Goal: Check status

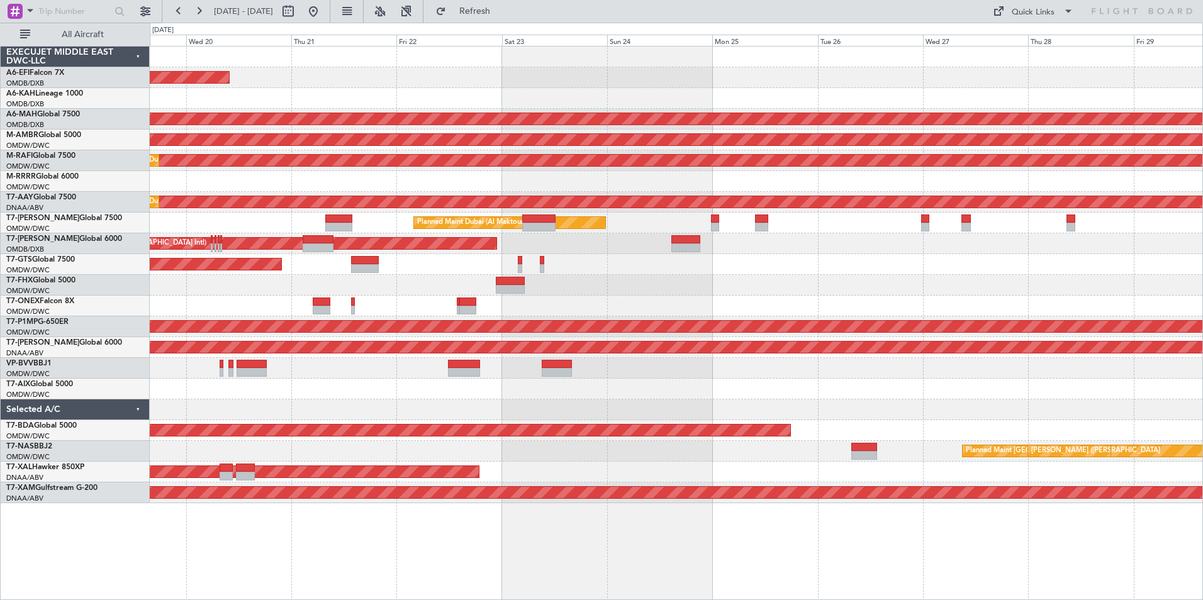
click at [322, 91] on div "Planned Maint Dubai (Al Maktoum Intl) Planned Maint Dubai (Dubai Intl) Planned …" at bounding box center [676, 275] width 1053 height 457
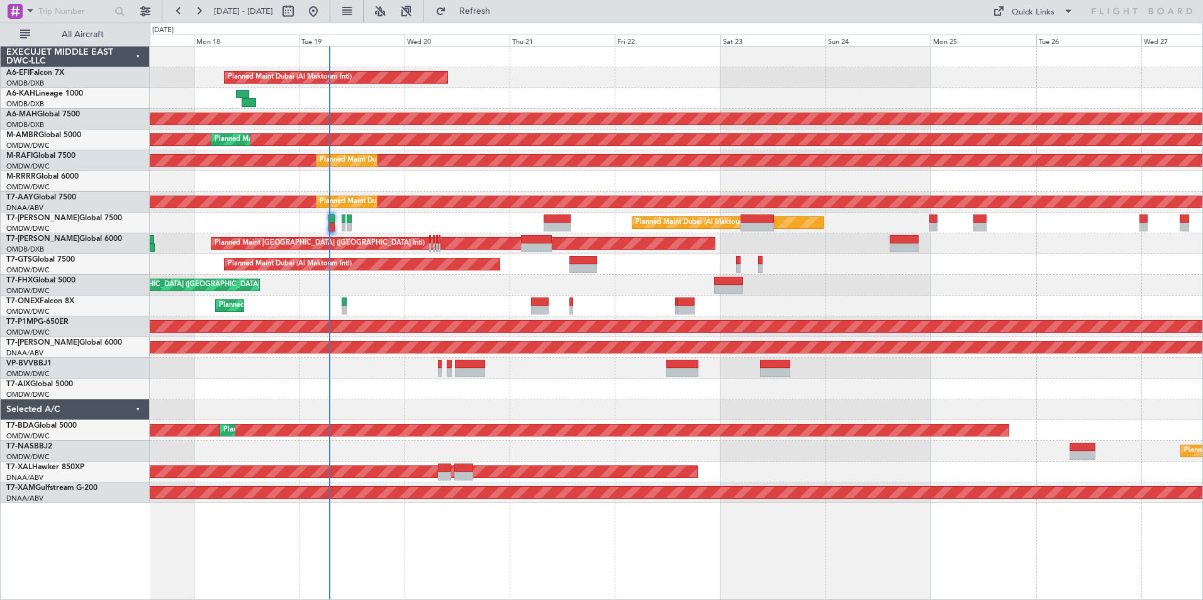
click at [660, 89] on div "Planned Maint Dubai (Al Maktoum Intl) Unplanned Maint Budapest (Ferenc Liszt In…" at bounding box center [676, 275] width 1053 height 457
